Goal: Information Seeking & Learning: Find specific fact

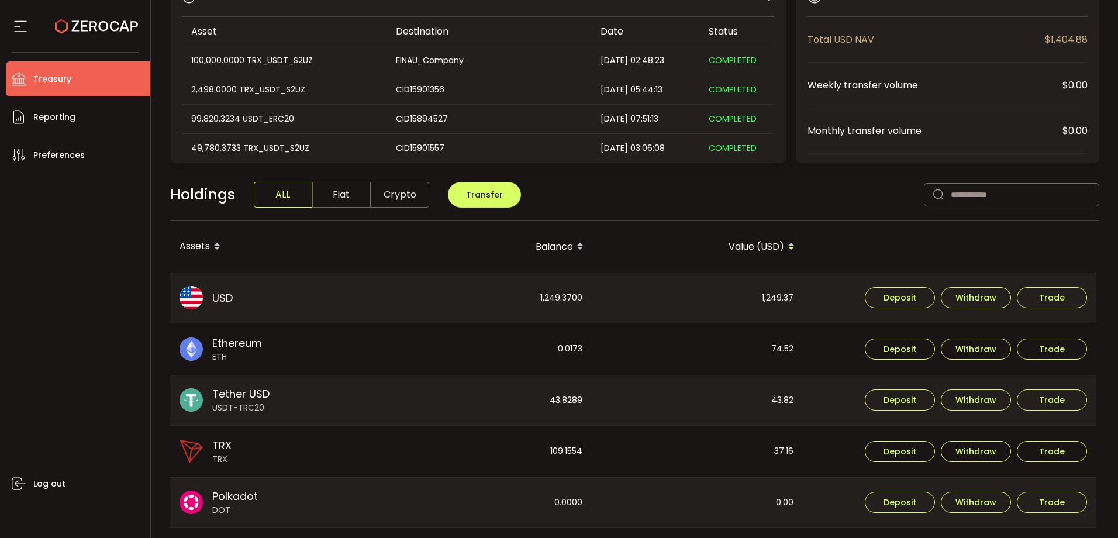
scroll to position [58, 0]
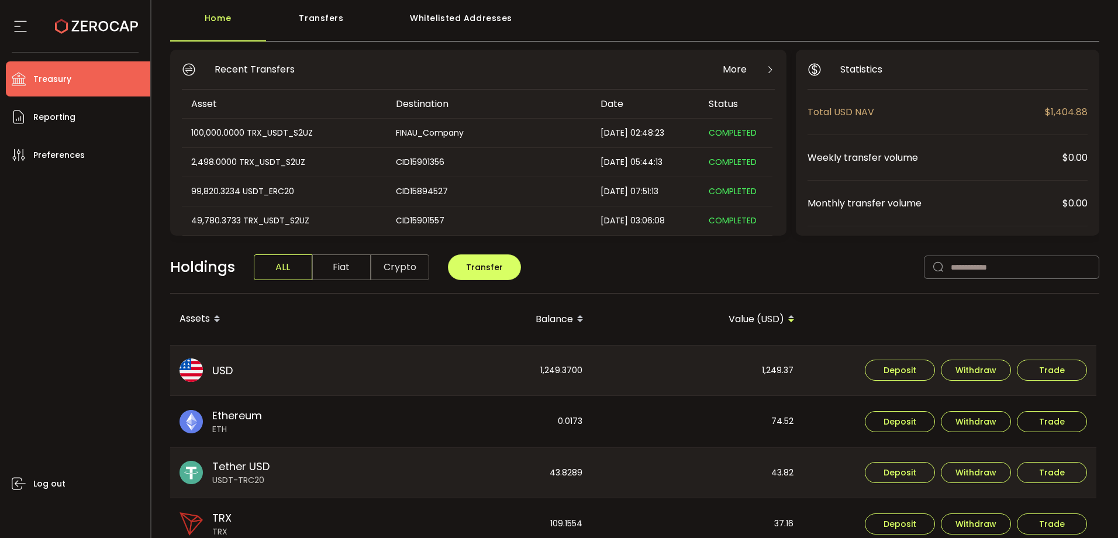
click at [59, 95] on li "Treasury" at bounding box center [78, 78] width 144 height 35
click at [60, 109] on span "Reporting" at bounding box center [54, 117] width 42 height 17
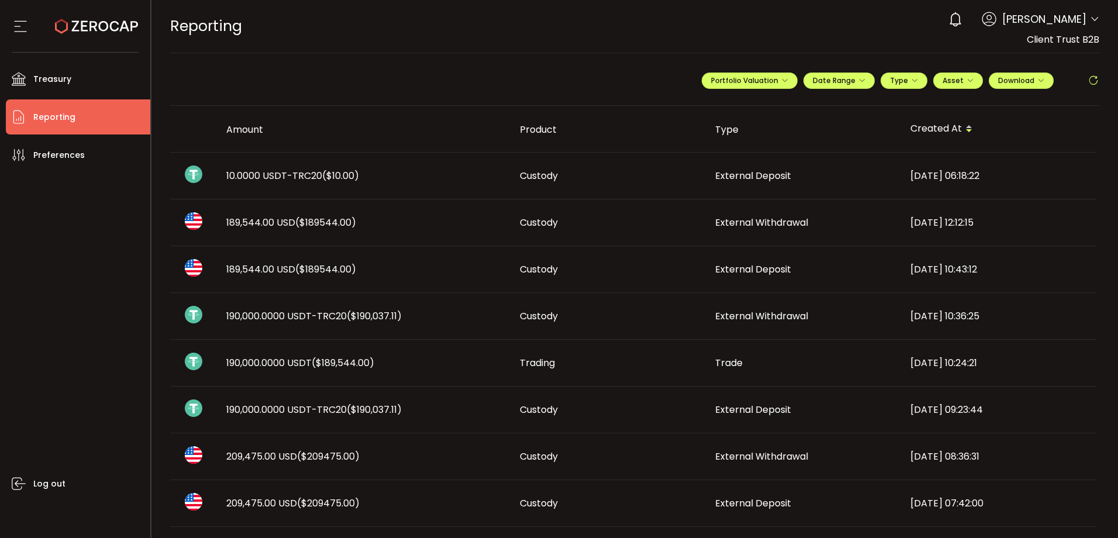
click at [434, 188] on td "10.0000 USDT-TRC20 ($10.00)" at bounding box center [363, 176] width 293 height 47
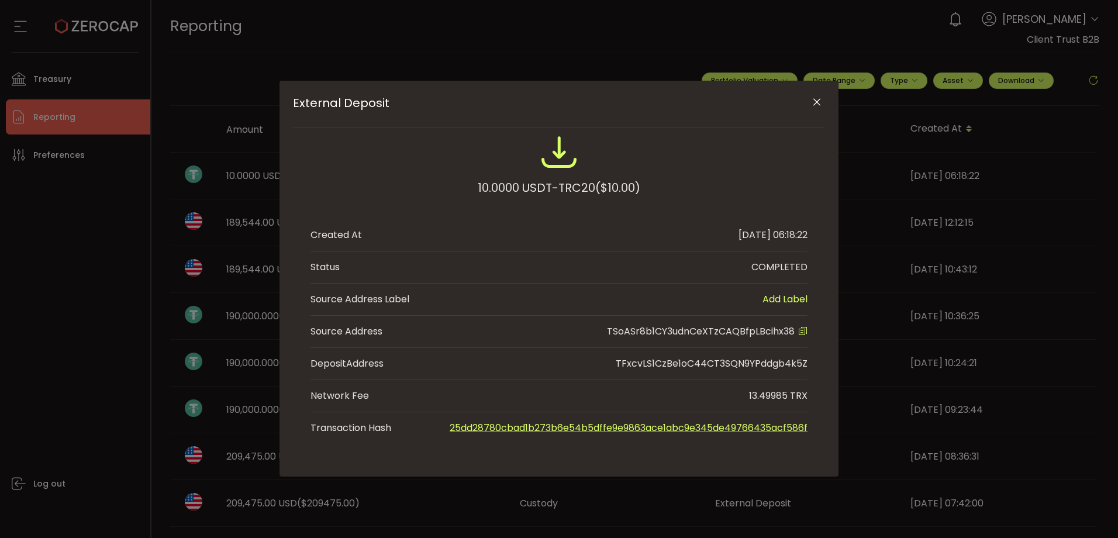
click at [717, 335] on span "TSoASr8b1CY3udnCeXTzCAQBfpLBcihx38" at bounding box center [701, 330] width 188 height 13
copy span "TSoASr8b1CY3udnCeXTzCAQBfpLBcihx38"
click at [817, 102] on icon "Close" at bounding box center [817, 102] width 12 height 12
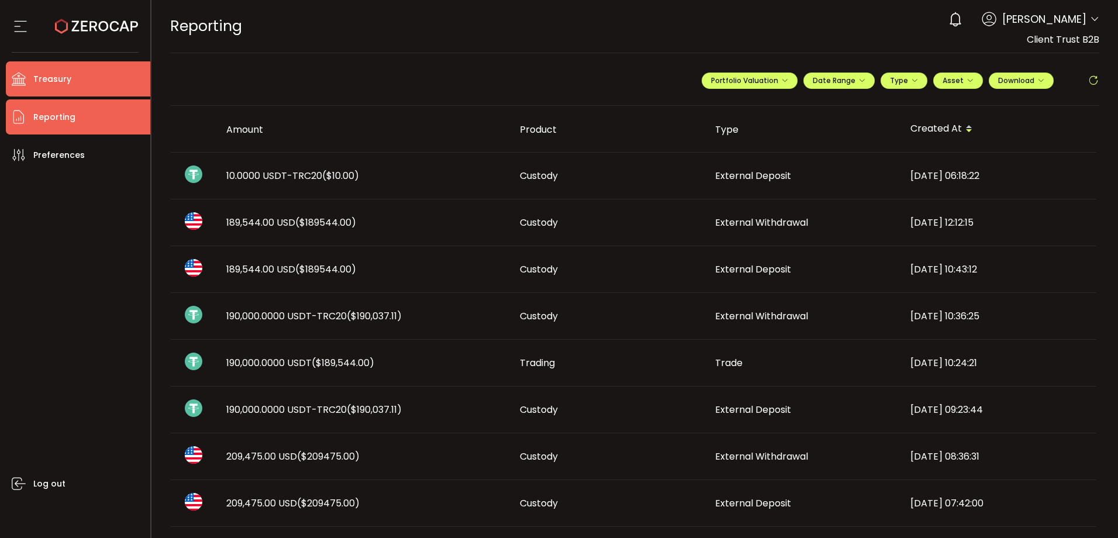
click at [124, 74] on li "Treasury" at bounding box center [78, 78] width 144 height 35
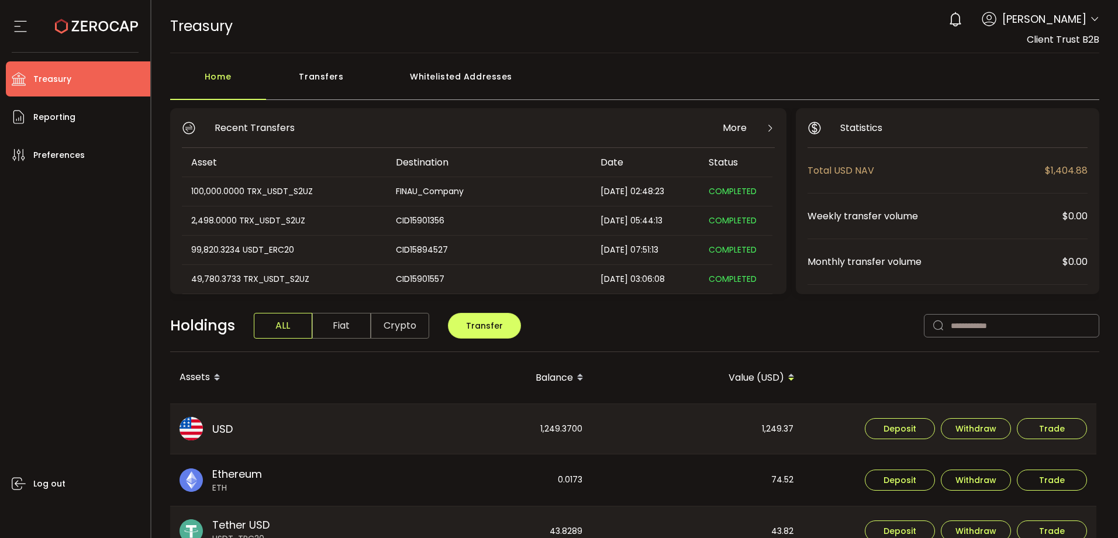
click at [473, 73] on div "Whitelisted Addresses" at bounding box center [461, 82] width 168 height 35
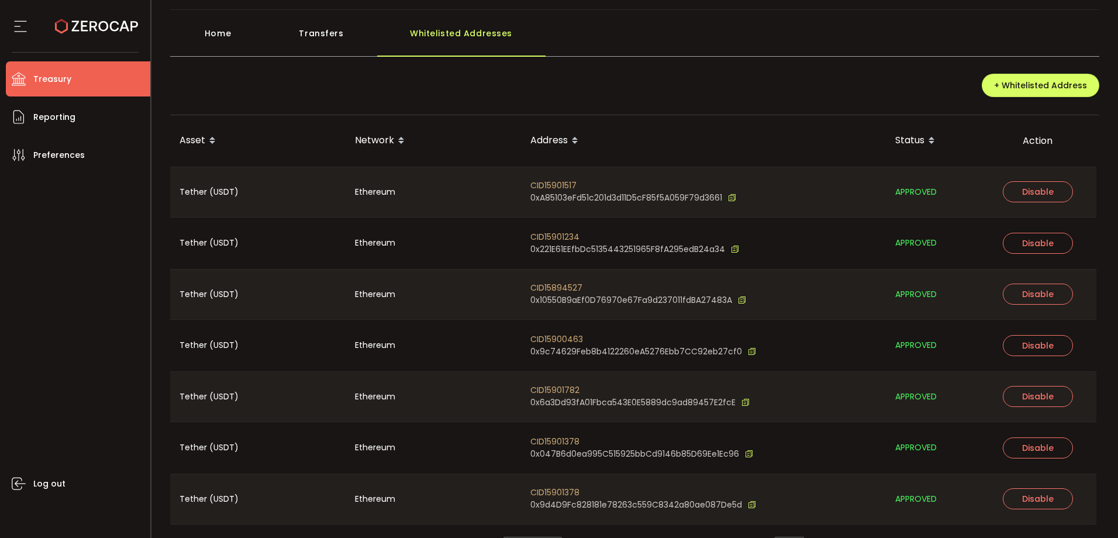
scroll to position [76, 0]
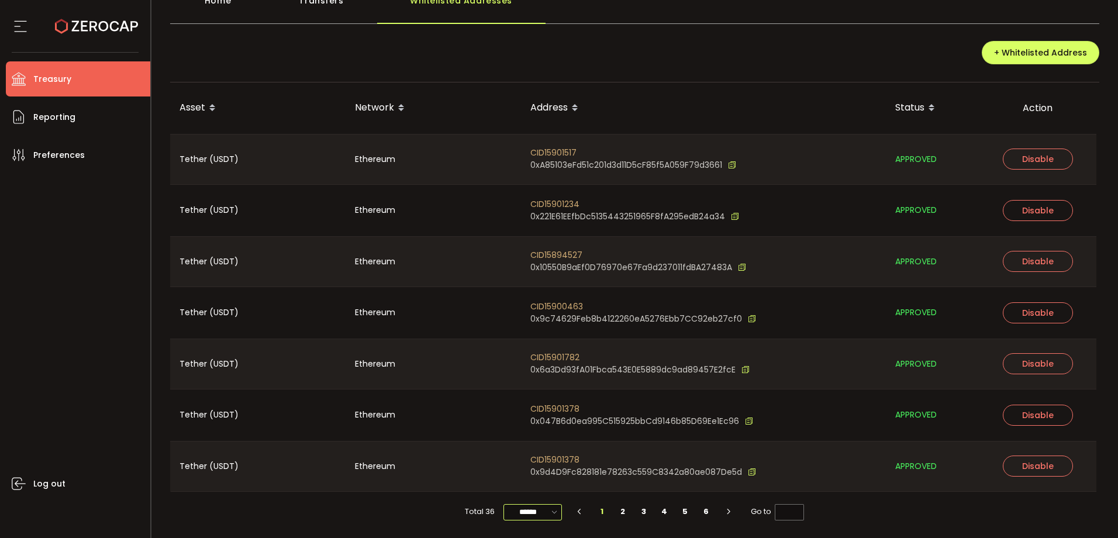
click at [541, 513] on input "******" at bounding box center [532, 512] width 58 height 16
click at [538, 482] on span "100/page" at bounding box center [533, 483] width 38 height 12
type input "********"
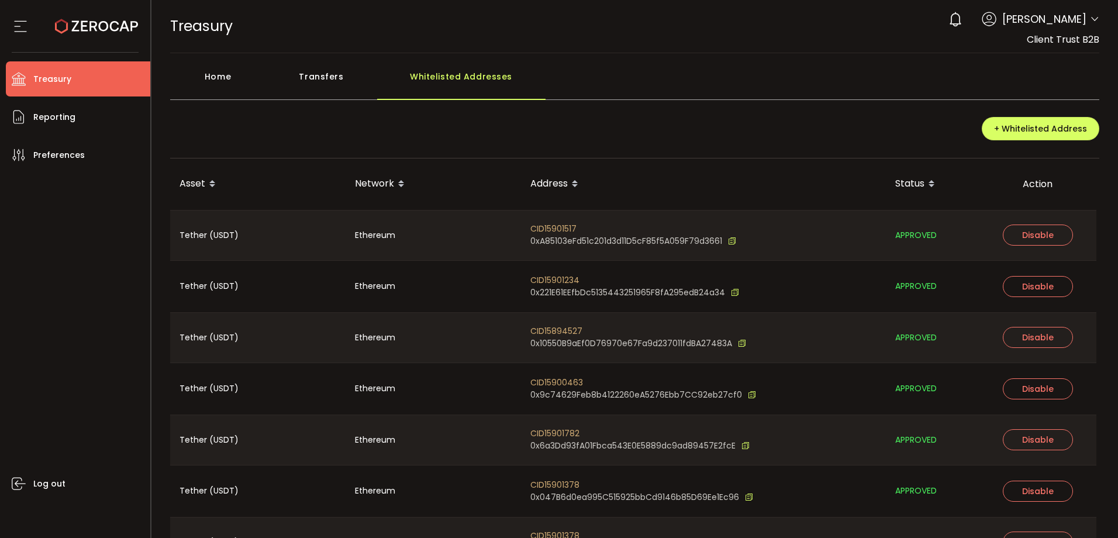
scroll to position [1098, 0]
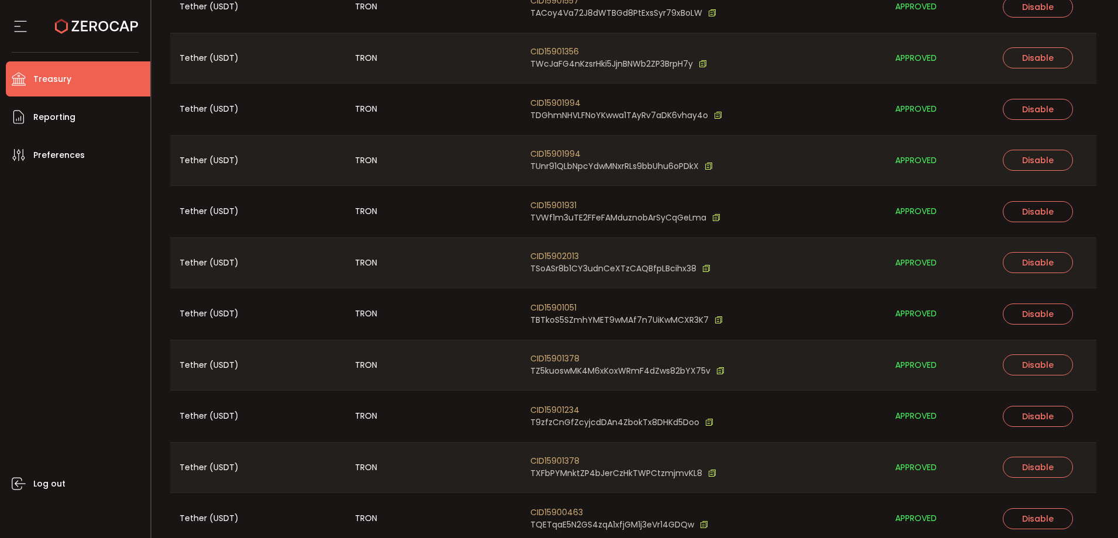
click at [575, 261] on span "CID15902013" at bounding box center [620, 256] width 180 height 12
copy span "CID15902013"
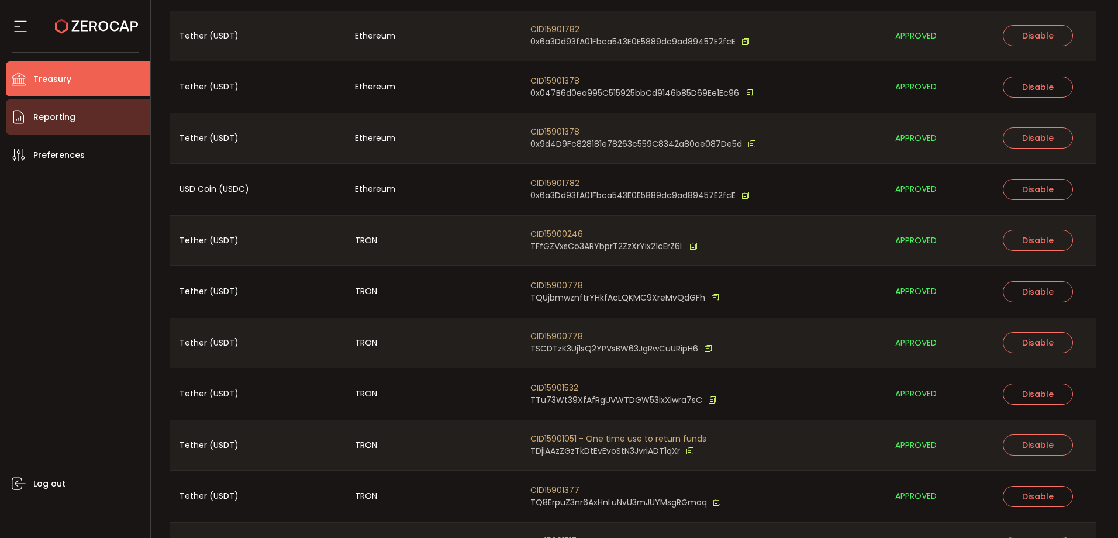
scroll to position [396, 0]
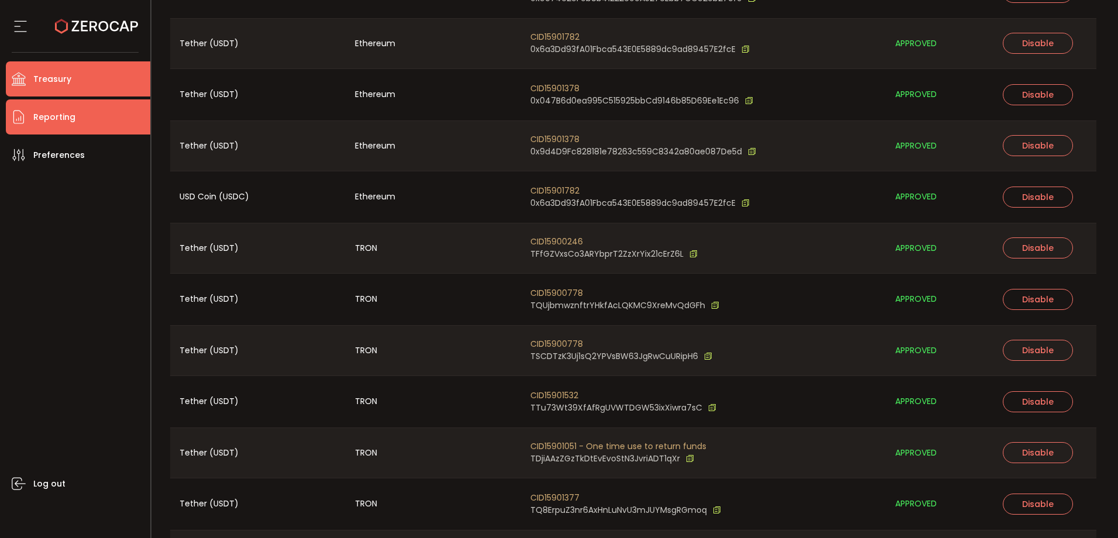
click at [105, 119] on li "Reporting" at bounding box center [78, 116] width 144 height 35
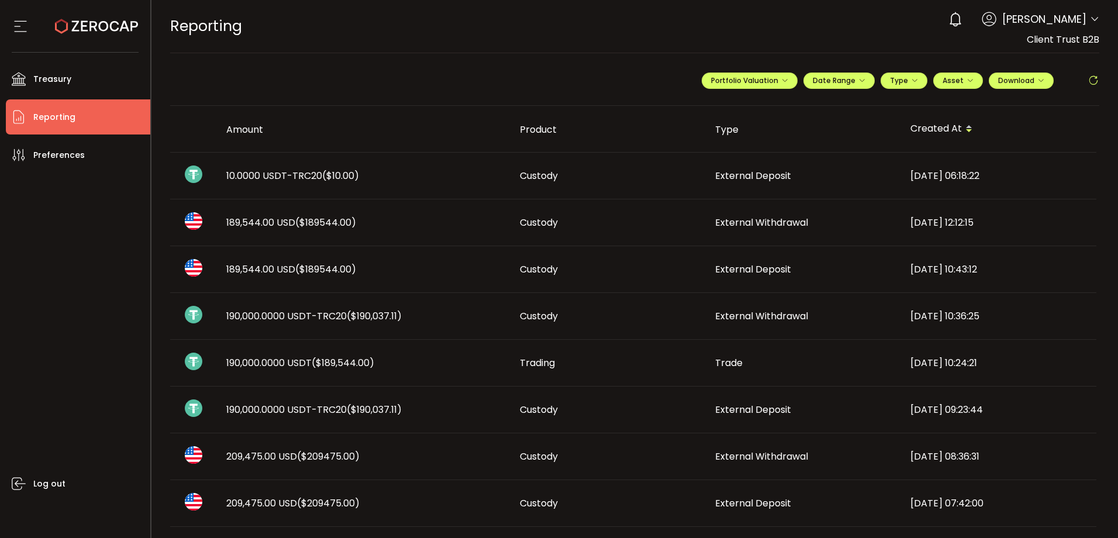
click at [439, 29] on div "REPORTING Buy Power $0.00 USD Reporting Reporting Verify Your Identity 0 [PERSO…" at bounding box center [634, 26] width 929 height 53
click at [306, 73] on div "**********" at bounding box center [634, 85] width 929 height 41
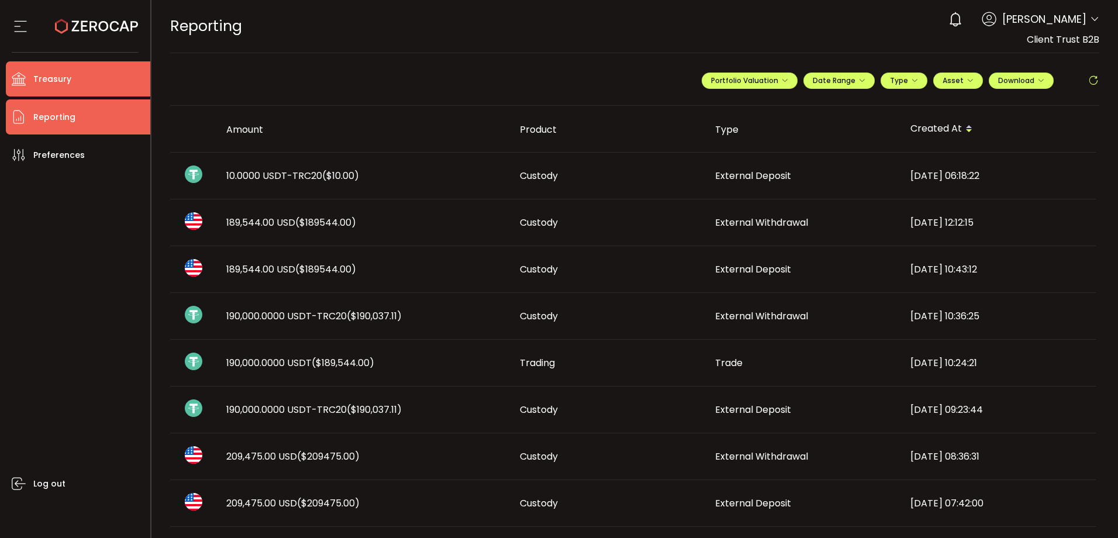
click at [64, 81] on span "Treasury" at bounding box center [52, 79] width 38 height 17
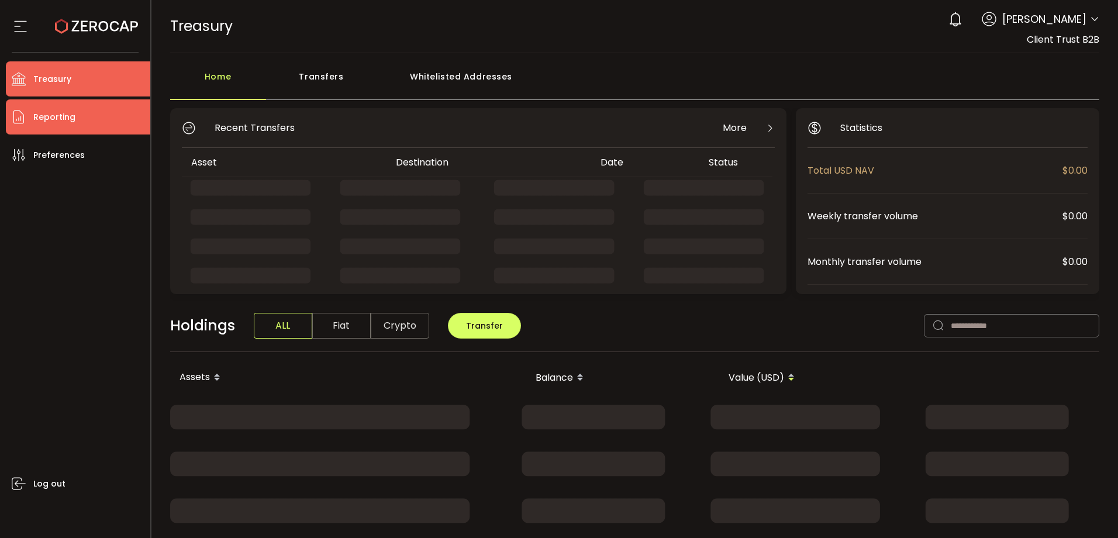
click at [78, 117] on li "Reporting" at bounding box center [78, 116] width 144 height 35
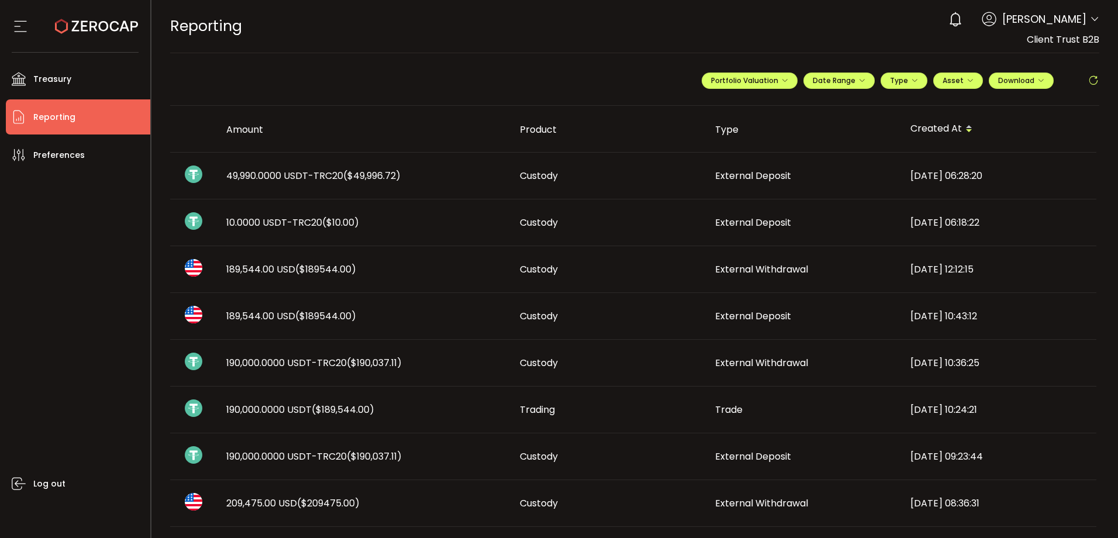
click at [334, 180] on span "49,990.0000 USDT-TRC20 ($49,996.72)" at bounding box center [313, 175] width 174 height 13
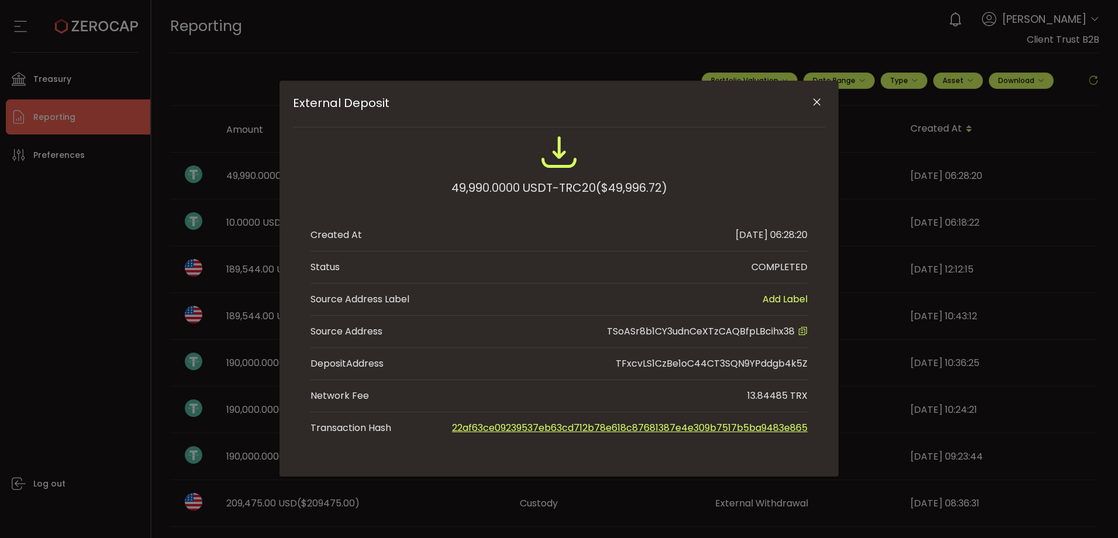
click at [709, 332] on span "TSoASr8b1CY3udnCeXTzCAQBfpLBcihx38" at bounding box center [701, 330] width 188 height 13
copy span "TSoASr8b1CY3udnCeXTzCAQBfpLBcihx38"
click at [118, 253] on div "External Deposit 49,990.0000 USDT-TRC20 ($49,996.72) Created At [DATE] 06:28:20…" at bounding box center [559, 269] width 1118 height 538
click at [74, 172] on div "External Deposit 49,990.0000 USDT-TRC20 ($49,996.72) Created At [DATE] 06:28:20…" at bounding box center [559, 269] width 1118 height 538
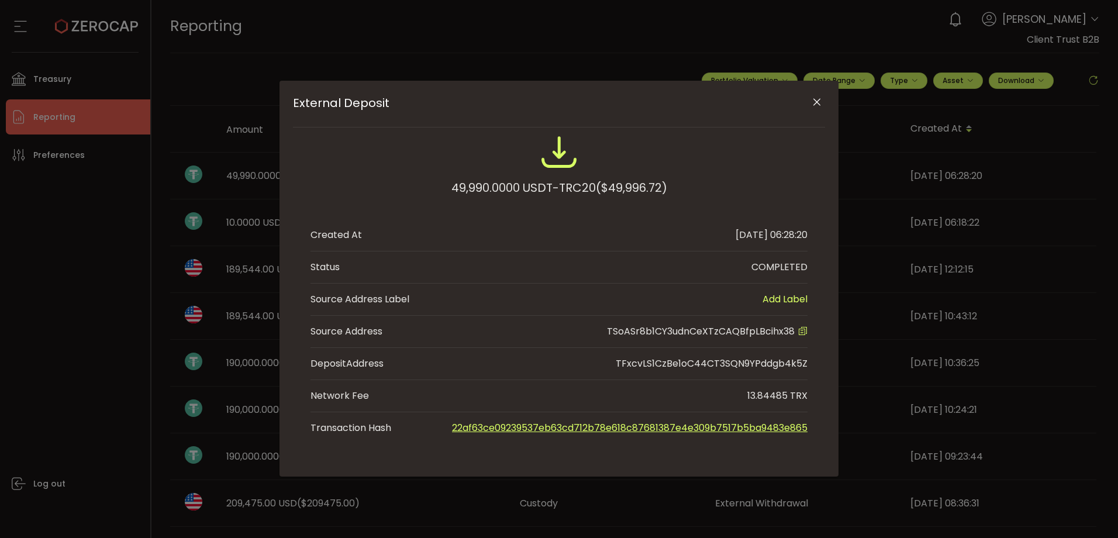
click at [819, 102] on icon "Close" at bounding box center [817, 102] width 12 height 12
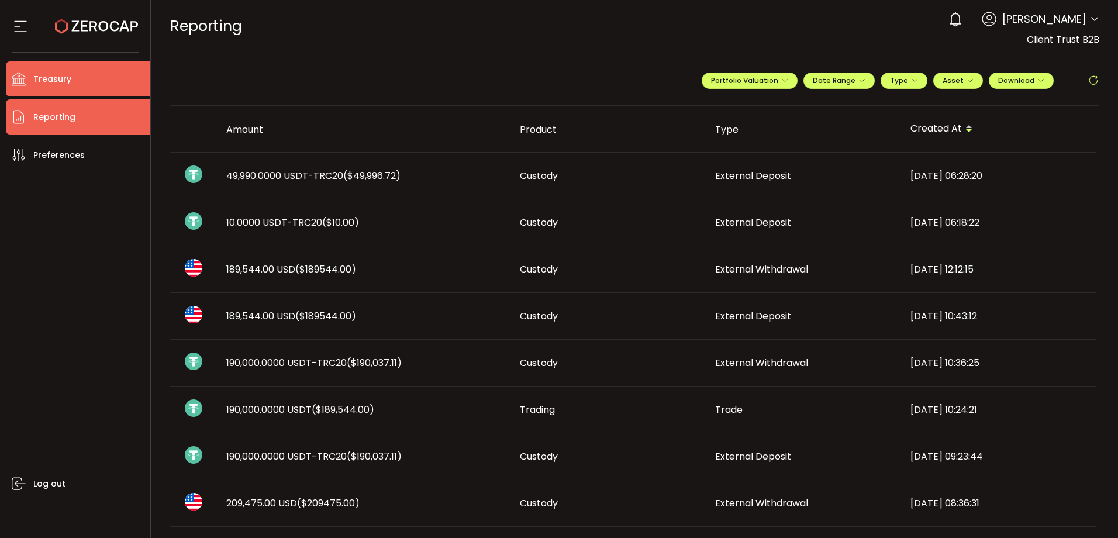
click at [102, 77] on li "Treasury" at bounding box center [78, 78] width 144 height 35
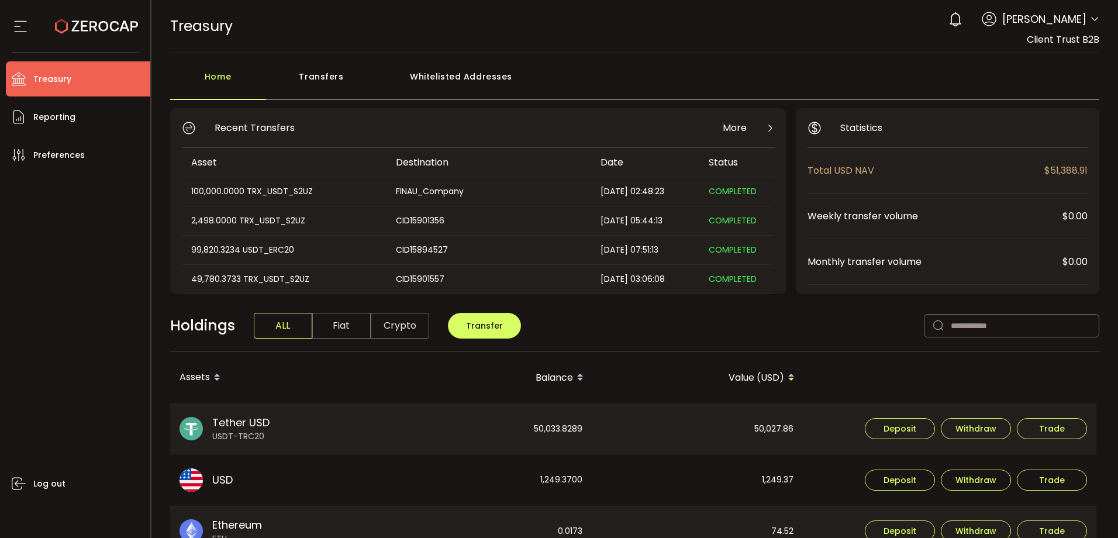
click at [471, 94] on div "Whitelisted Addresses" at bounding box center [461, 82] width 168 height 35
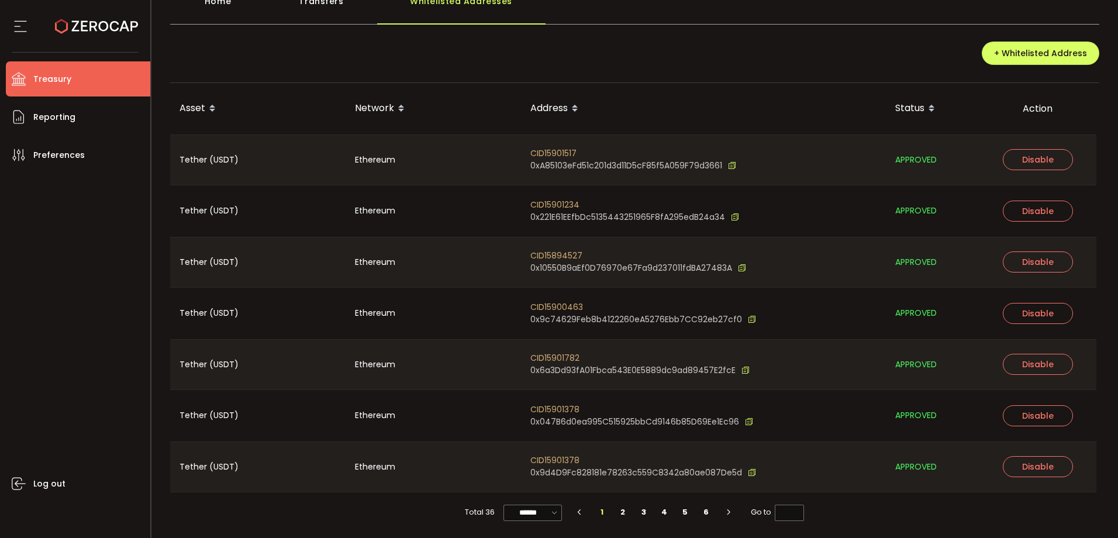
scroll to position [76, 0]
click at [533, 512] on input "******" at bounding box center [532, 512] width 58 height 16
click at [522, 480] on span "100/page" at bounding box center [533, 483] width 38 height 12
type input "********"
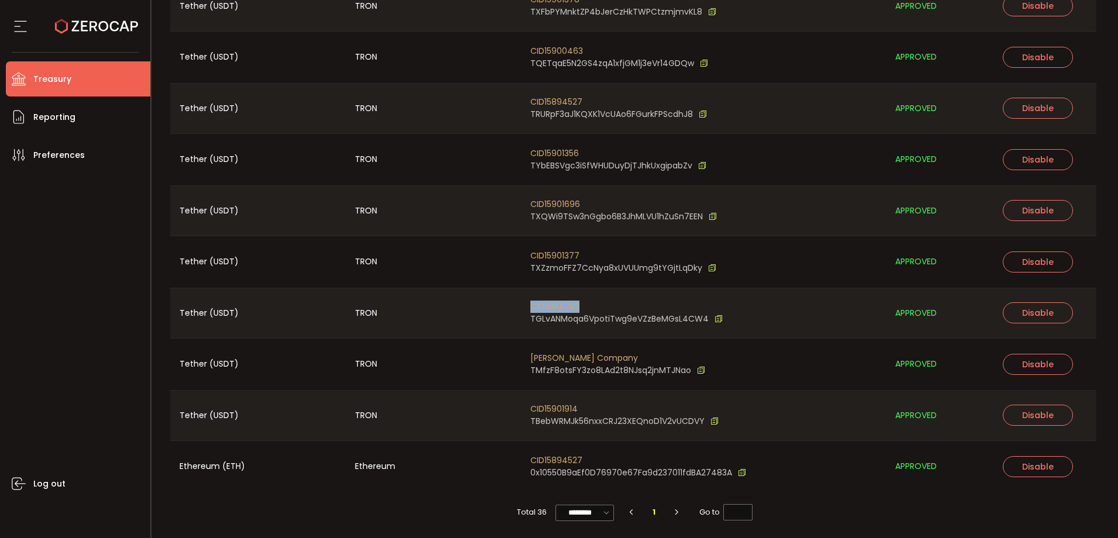
click at [541, 296] on div "CID15901782 TGLvANMoqa6VpotiTwg9eVZzBeMGsL4CW4" at bounding box center [703, 313] width 365 height 50
copy span "CID15901782"
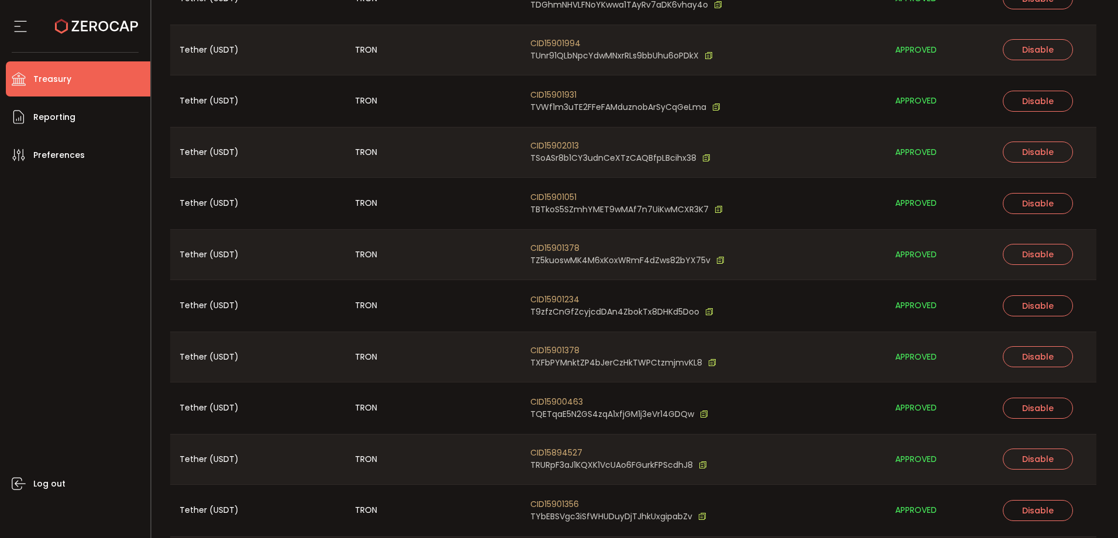
scroll to position [1150, 0]
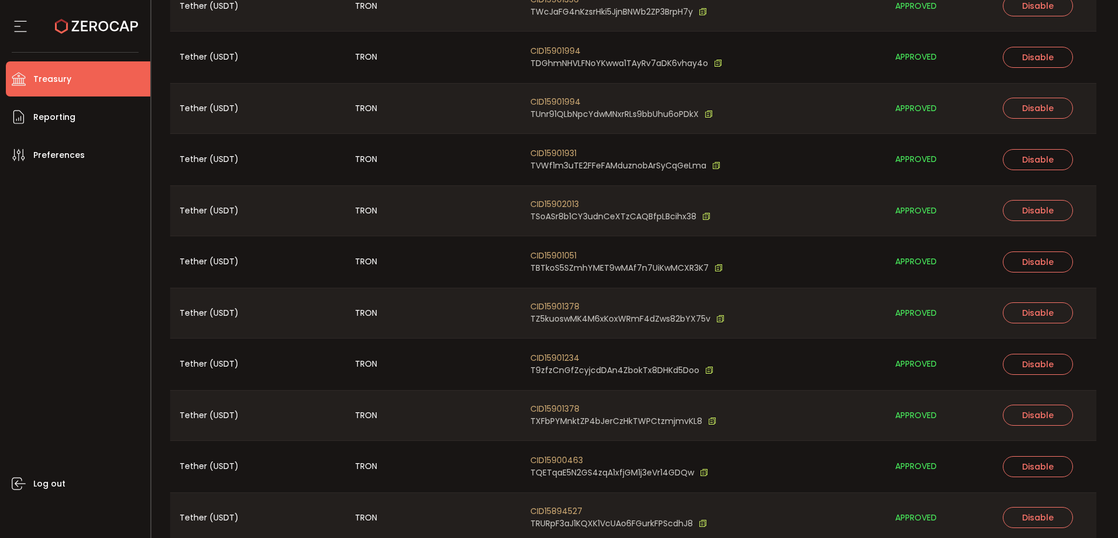
click at [539, 206] on span "CID15902013" at bounding box center [620, 204] width 180 height 12
copy span "CID15902013"
click at [77, 319] on div "Log out" at bounding box center [78, 350] width 144 height 357
click at [83, 321] on div "Log out" at bounding box center [78, 350] width 144 height 357
